Goal: Task Accomplishment & Management: Manage account settings

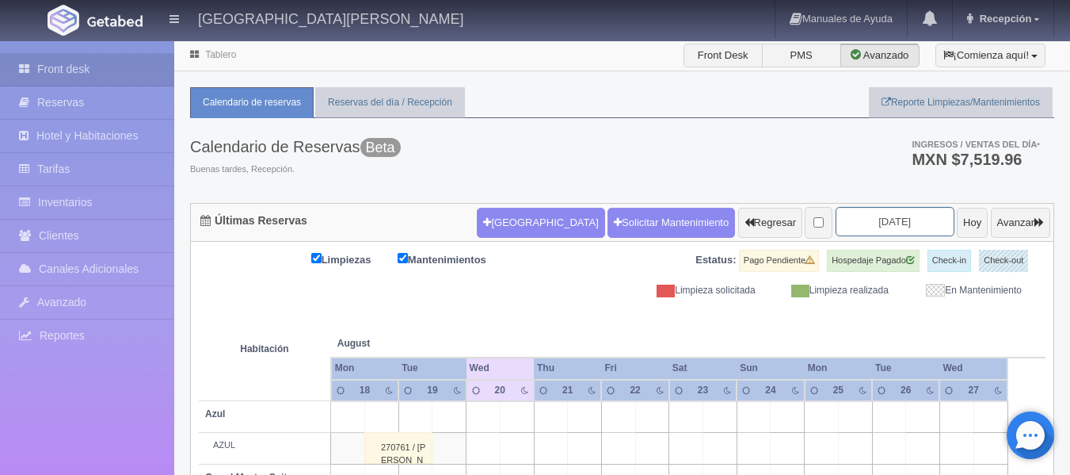
click at [891, 228] on input "2025-08-20" at bounding box center [895, 221] width 119 height 29
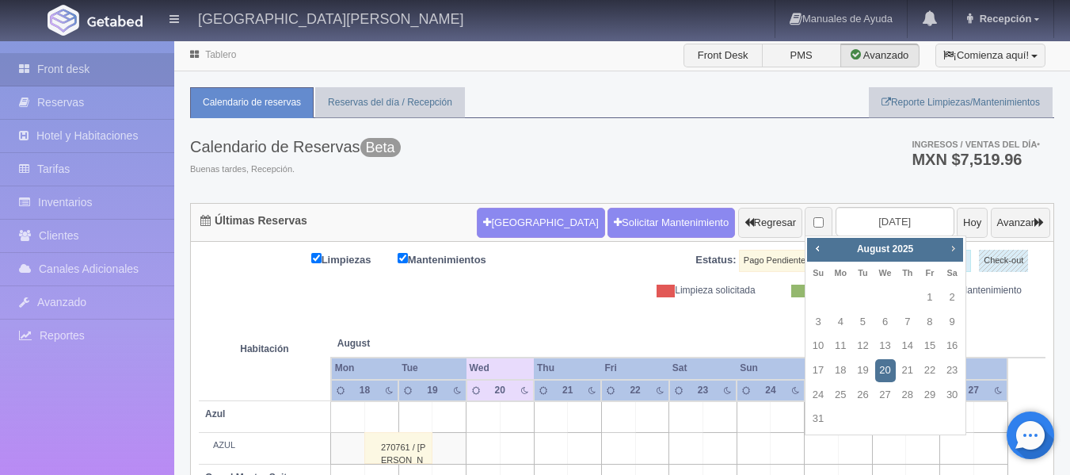
click at [949, 251] on span "Next" at bounding box center [953, 248] width 13 height 13
click at [879, 344] on link "17" at bounding box center [885, 345] width 21 height 23
type input "2025-09-17"
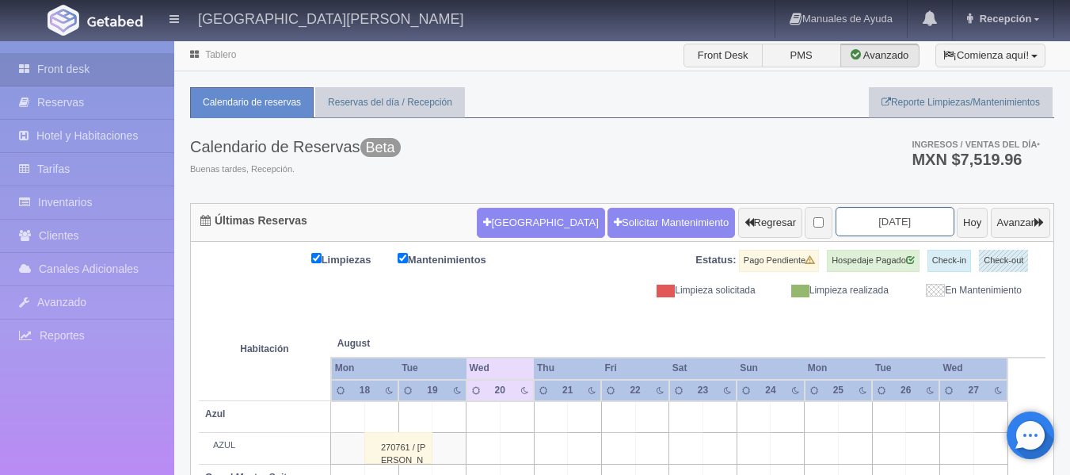
click at [904, 224] on input "2025-09-17" at bounding box center [895, 221] width 119 height 29
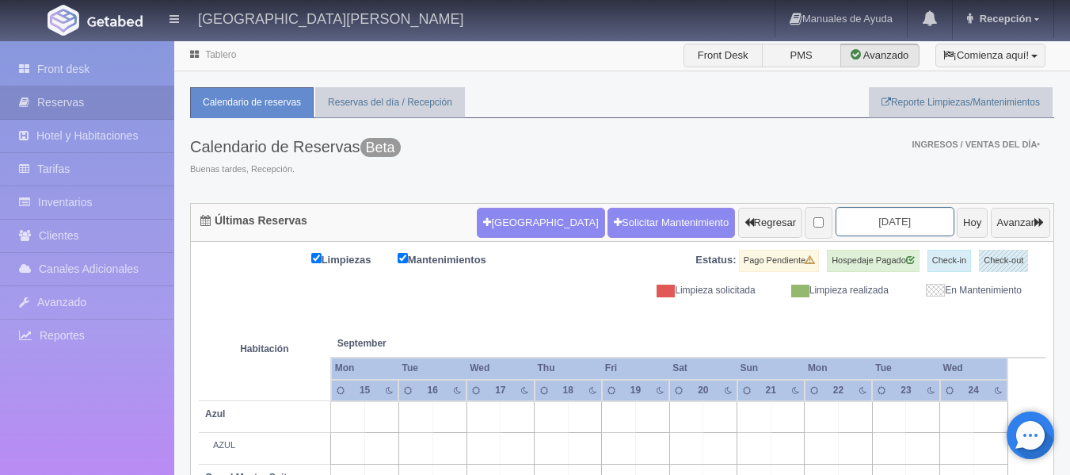
click at [879, 219] on input "2025-09-17" at bounding box center [895, 221] width 119 height 29
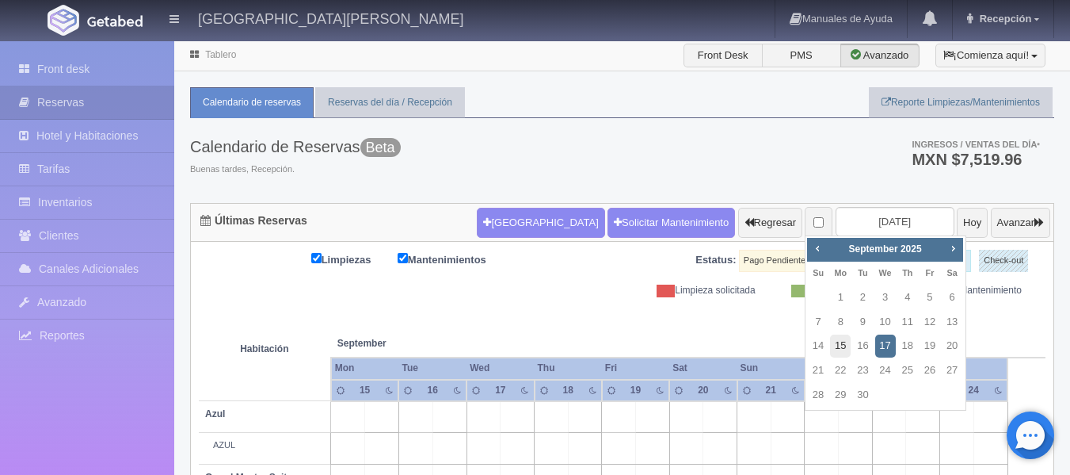
click at [841, 343] on link "15" at bounding box center [840, 345] width 21 height 23
type input "[DATE]"
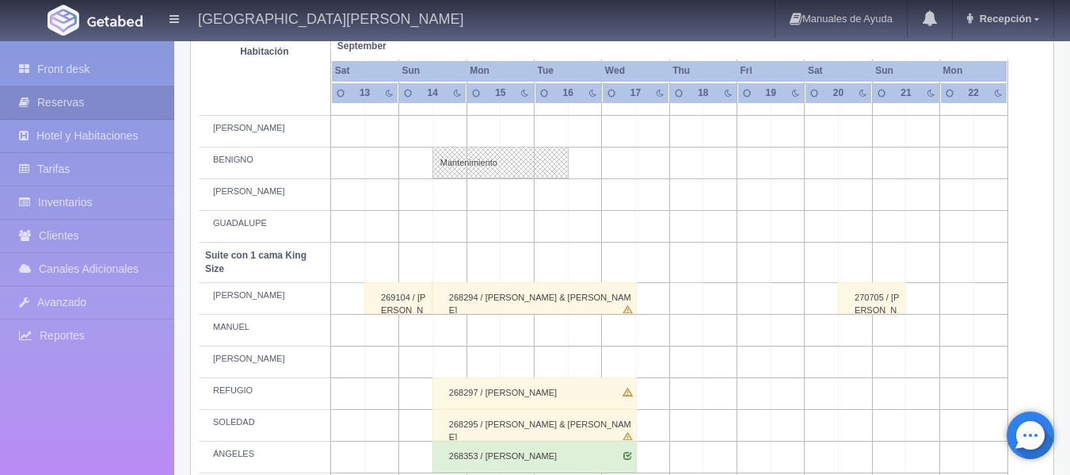
scroll to position [792, 0]
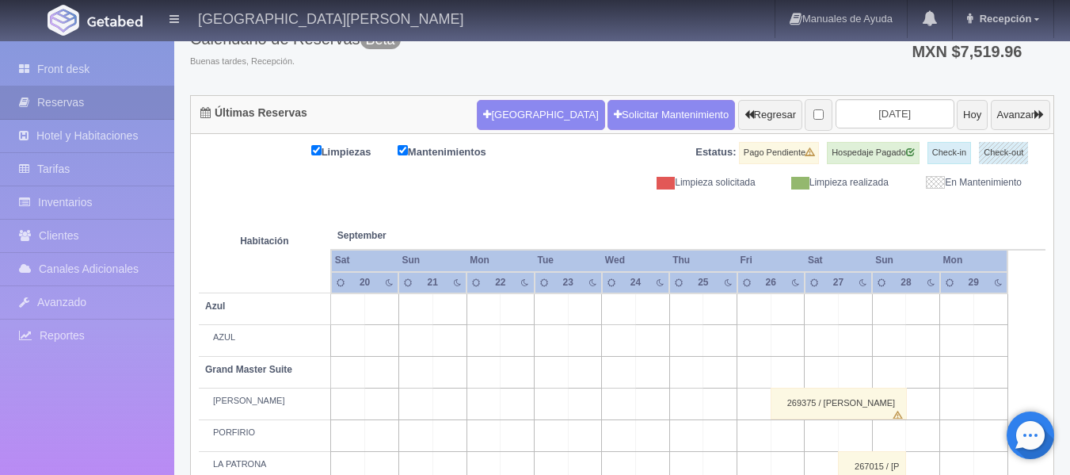
scroll to position [79, 0]
